Goal: Task Accomplishment & Management: Use online tool/utility

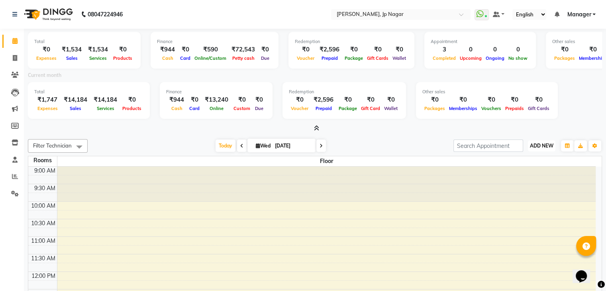
click at [535, 147] on span "ADD NEW" at bounding box center [541, 146] width 23 height 6
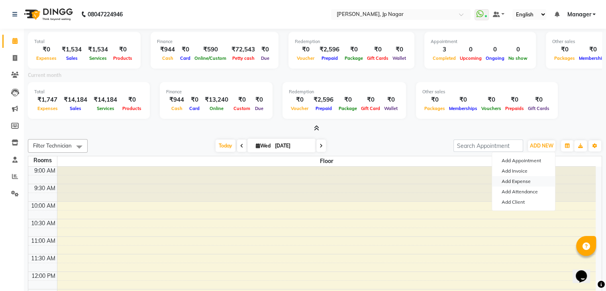
click at [521, 184] on link "Add Expense" at bounding box center [523, 181] width 63 height 10
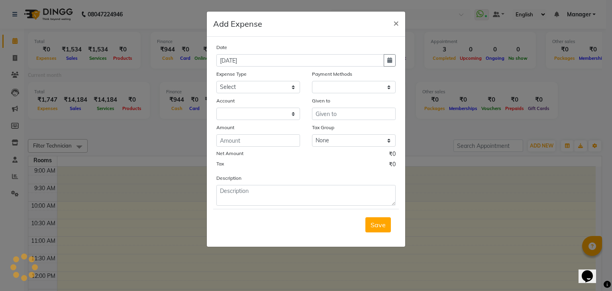
select select "1"
select select "5313"
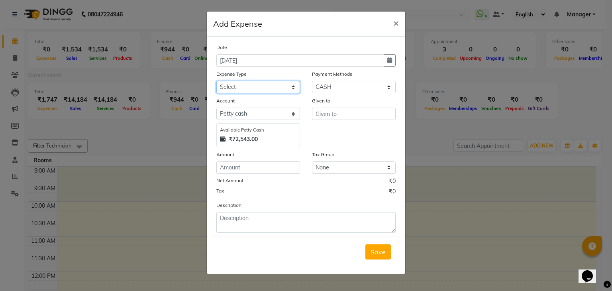
click at [266, 83] on select "Select acetone Advance Salary bank deposite BBMP Beauty products Bed charges BI…" at bounding box center [258, 87] width 84 height 12
select select "21438"
click at [216, 82] on select "Select acetone Advance Salary bank deposite BBMP Beauty products Bed charges BI…" at bounding box center [258, 87] width 84 height 12
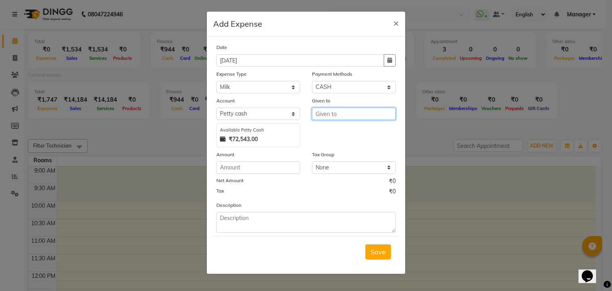
click at [336, 118] on input "text" at bounding box center [354, 114] width 84 height 12
type input "v"
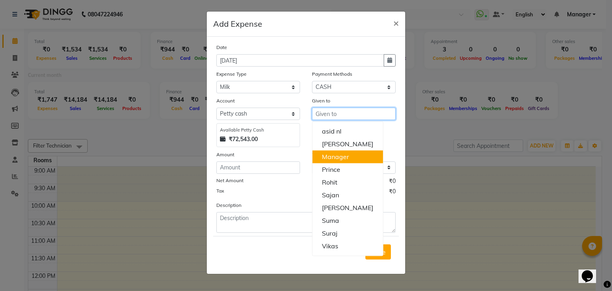
click at [338, 155] on ngb-highlight "Manager" at bounding box center [335, 157] width 27 height 8
type input "Manager"
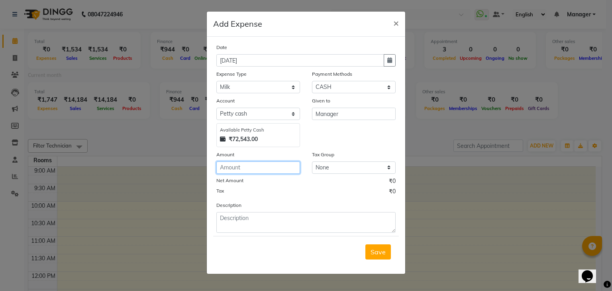
click at [289, 163] on input "number" at bounding box center [258, 167] width 84 height 12
type input "94"
click at [385, 250] on span "Save" at bounding box center [377, 252] width 15 height 8
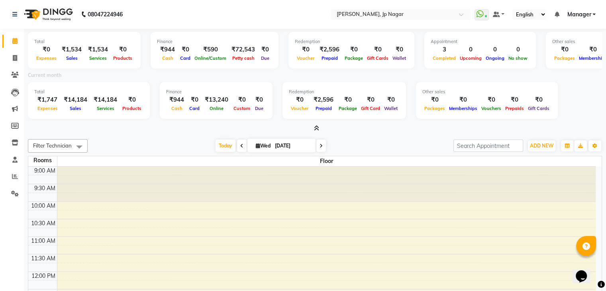
click at [314, 125] on icon at bounding box center [316, 128] width 5 height 6
